Goal: Task Accomplishment & Management: Manage account settings

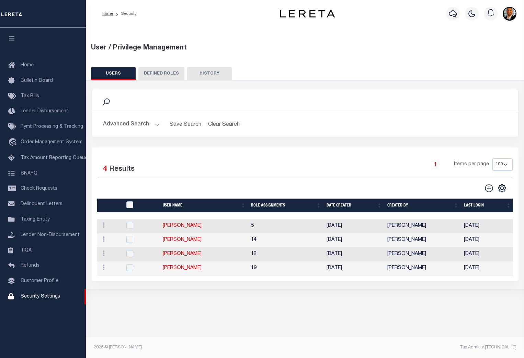
select select "100"
click at [40, 283] on span "Customer Profile" at bounding box center [40, 280] width 38 height 5
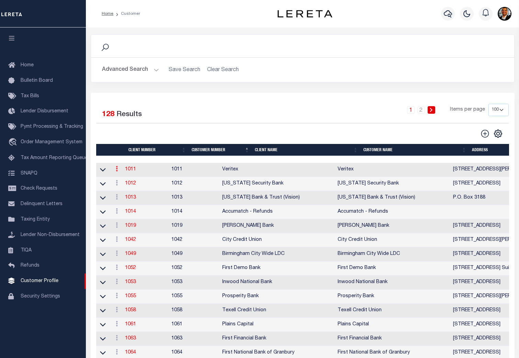
click at [120, 170] on link at bounding box center [117, 169] width 8 height 5
click at [130, 190] on link "View" at bounding box center [128, 190] width 31 height 11
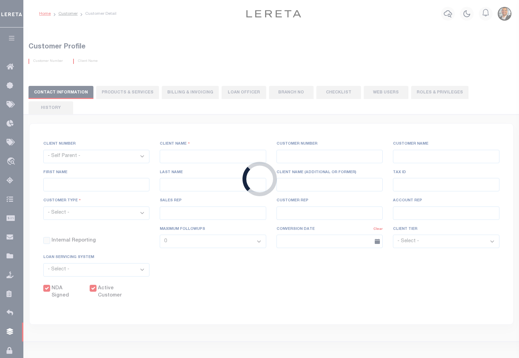
select select
type input "Veritex"
type input "1011"
type input "Veritex"
type input "Guy"
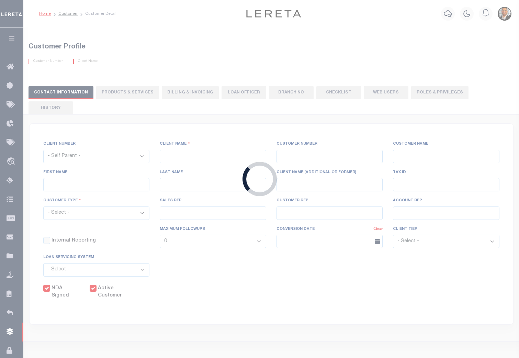
type input "Madison"
select select "Mixed Portfolio"
type input "Paula Kitchens"
type input "Beth Wiebe"
type input "11/17/2022"
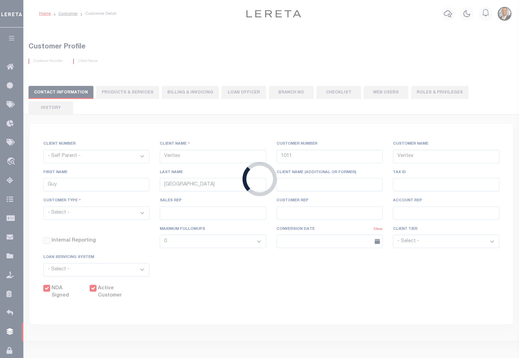
select select "Tier 3"
checkbox input "true"
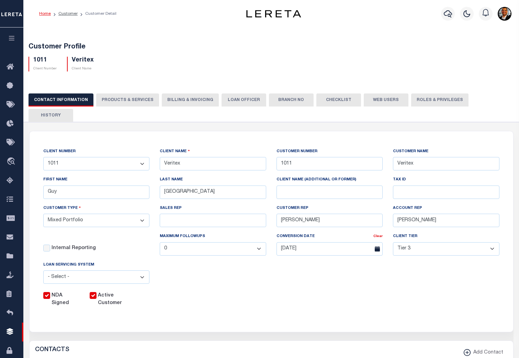
click at [377, 100] on button "Web Users" at bounding box center [385, 99] width 45 height 13
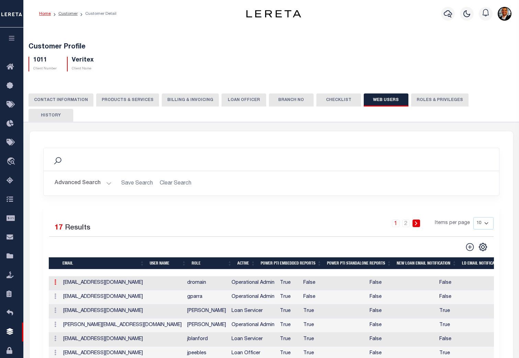
click at [56, 280] on link at bounding box center [55, 282] width 8 height 5
click at [65, 298] on link "Edit" at bounding box center [67, 303] width 31 height 11
type input "dromain@veritexbank.com"
type input "dromain"
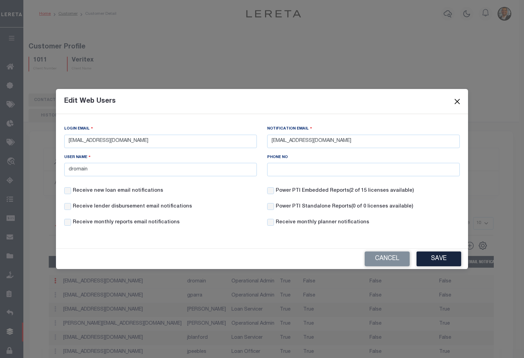
click at [457, 101] on button "Close" at bounding box center [457, 101] width 9 height 9
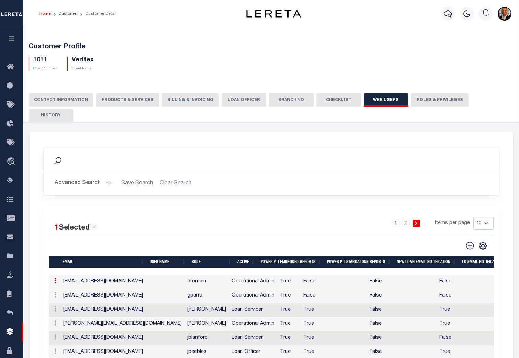
click at [107, 176] on button "Advanced Search" at bounding box center [83, 182] width 57 height 13
